Goal: Transaction & Acquisition: Purchase product/service

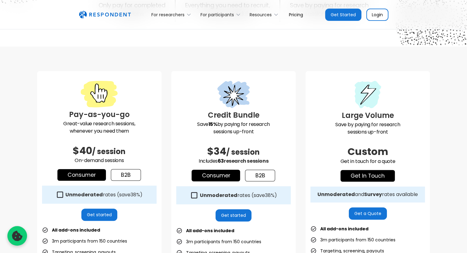
scroll to position [184, 0]
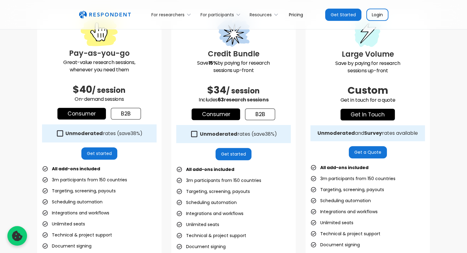
click at [258, 114] on link "b2b" at bounding box center [260, 115] width 30 height 12
click at [112, 107] on div "Pay-as-you-go Great-value research sessions, whenever you need them $40 / sessi…" at bounding box center [99, 152] width 124 height 284
click at [124, 114] on link "b2b" at bounding box center [126, 114] width 30 height 12
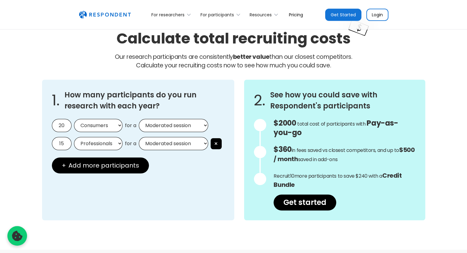
scroll to position [522, 0]
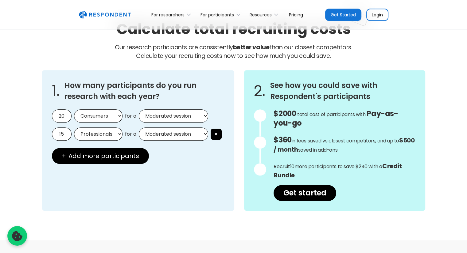
click at [106, 114] on select "Consumers Professionals" at bounding box center [98, 116] width 48 height 13
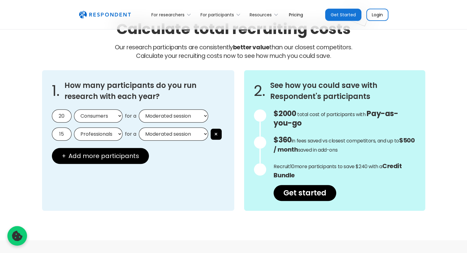
select select "professionals"
click at [74, 110] on select "Consumers Professionals" at bounding box center [98, 116] width 48 height 13
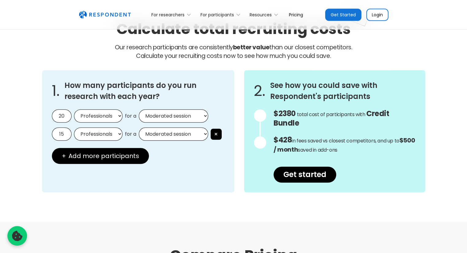
click at [177, 116] on select "Moderated session Unmoderated session" at bounding box center [173, 116] width 69 height 13
click at [176, 118] on select "Moderated session Unmoderated session" at bounding box center [173, 116] width 69 height 13
click at [63, 136] on input "15" at bounding box center [62, 134] width 20 height 13
drag, startPoint x: 75, startPoint y: 136, endPoint x: 82, endPoint y: 130, distance: 8.3
click at [75, 136] on select "Professionals Consumers" at bounding box center [98, 134] width 48 height 13
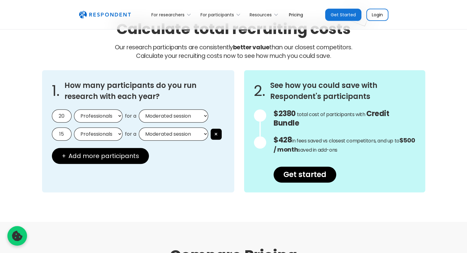
drag, startPoint x: 84, startPoint y: 133, endPoint x: 77, endPoint y: 133, distance: 7.1
click at [84, 133] on select "Professionals Consumers" at bounding box center [98, 134] width 48 height 13
click at [220, 132] on button "×" at bounding box center [215, 134] width 11 height 11
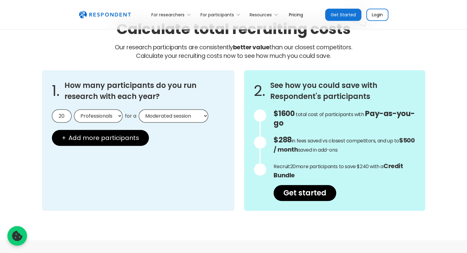
click at [66, 116] on input "20" at bounding box center [62, 116] width 20 height 13
type input "2"
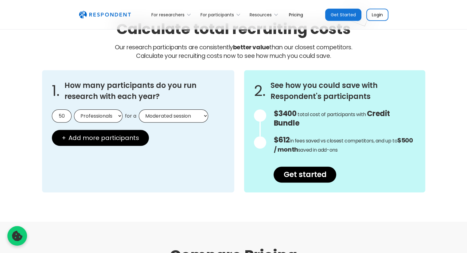
type input "50"
click at [180, 114] on select "Moderated session Unmoderated session" at bounding box center [173, 116] width 69 height 13
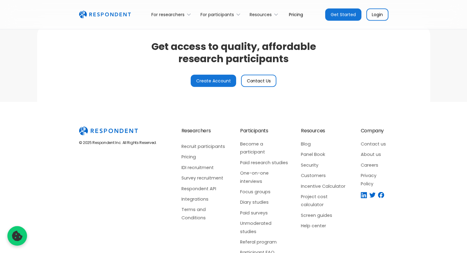
scroll to position [1464, 0]
